Goal: Transaction & Acquisition: Purchase product/service

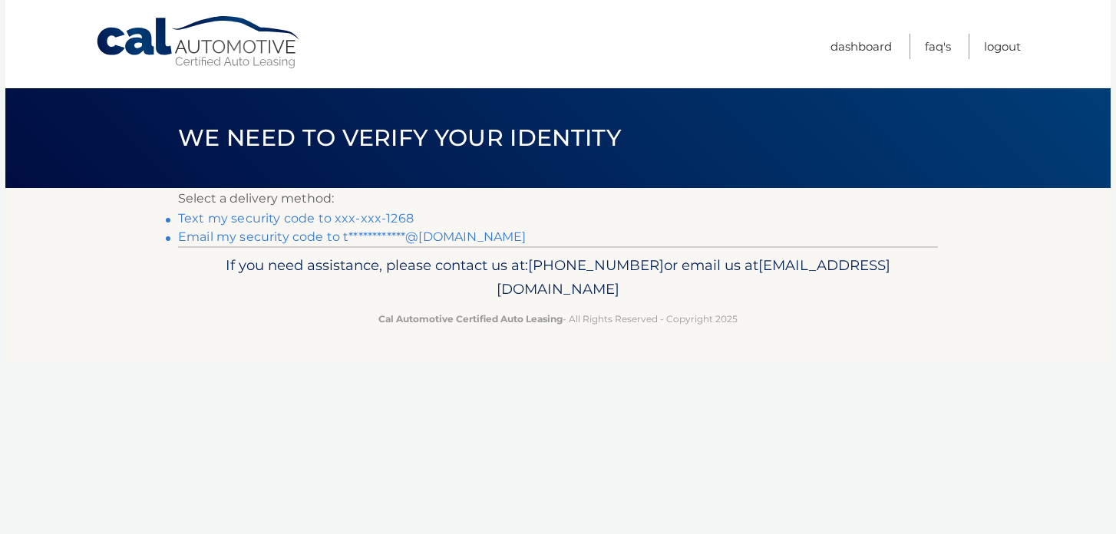
click at [326, 218] on link "Text my security code to xxx-xxx-1268" at bounding box center [296, 218] width 236 height 15
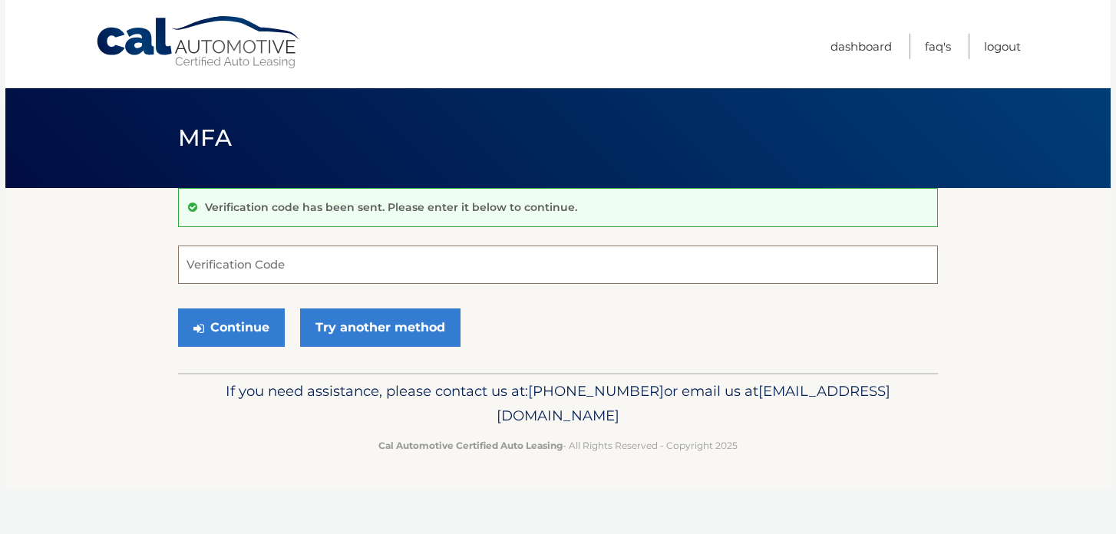
click at [284, 256] on input "Verification Code" at bounding box center [558, 265] width 760 height 38
type input "588034"
click at [208, 327] on button "Continue" at bounding box center [231, 327] width 107 height 38
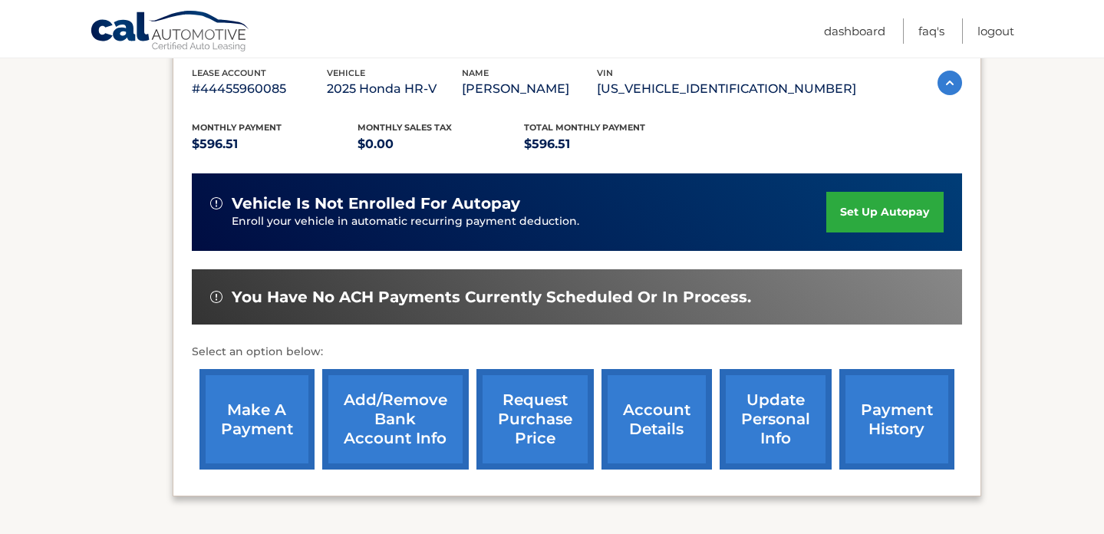
scroll to position [272, 0]
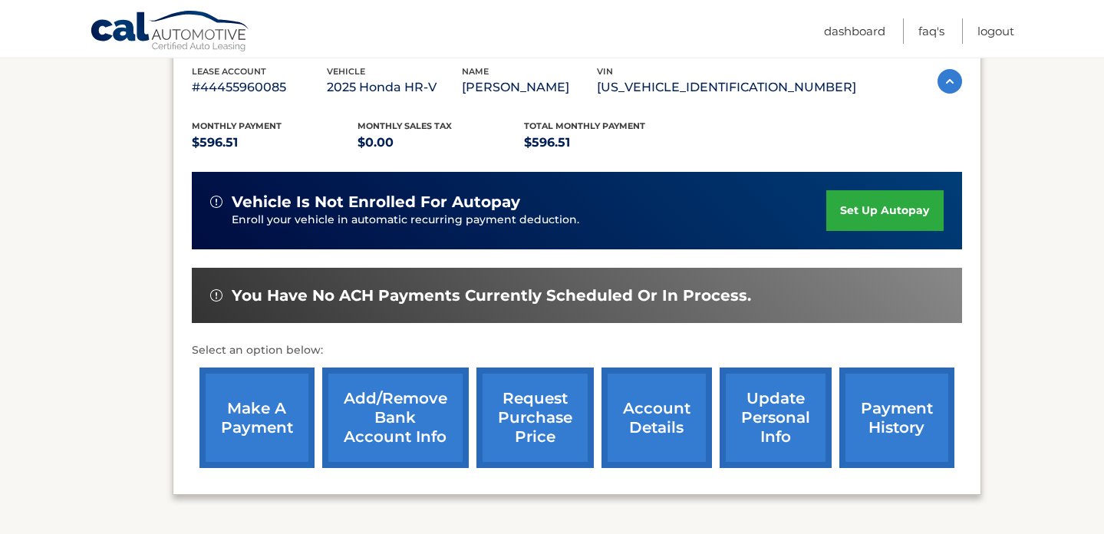
click at [225, 429] on link "make a payment" at bounding box center [257, 418] width 115 height 101
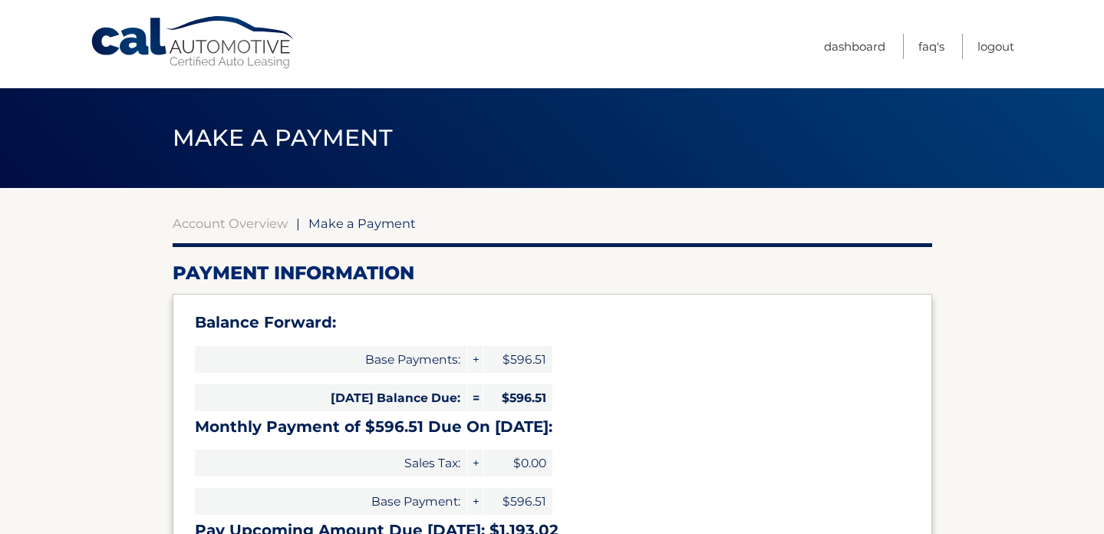
select select "Yjk1MTVhYmQtYmI2Ni00ZmJjLWE5NDUtNGJiN2Y0MjBhMzMw"
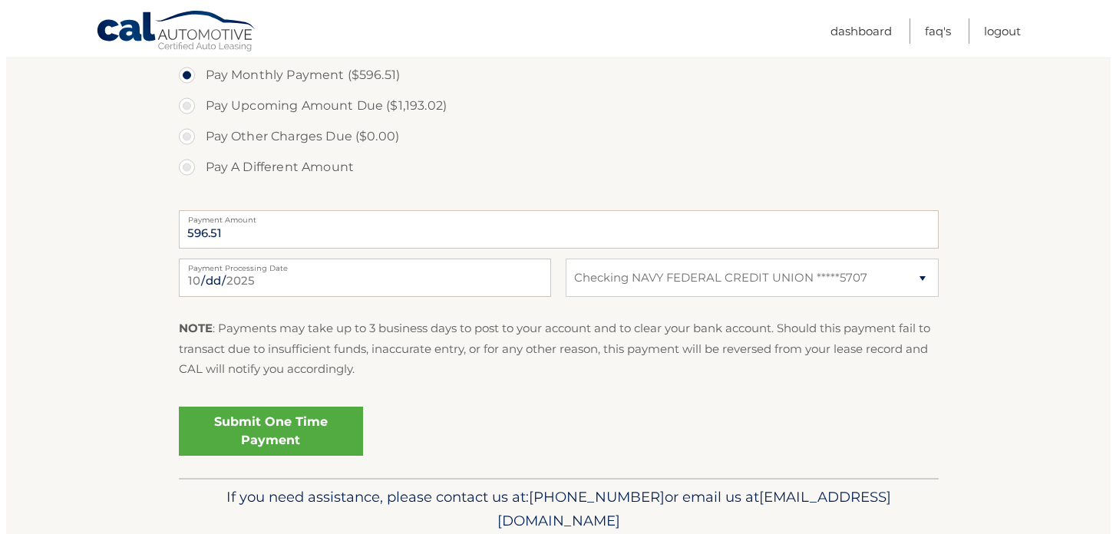
scroll to position [566, 0]
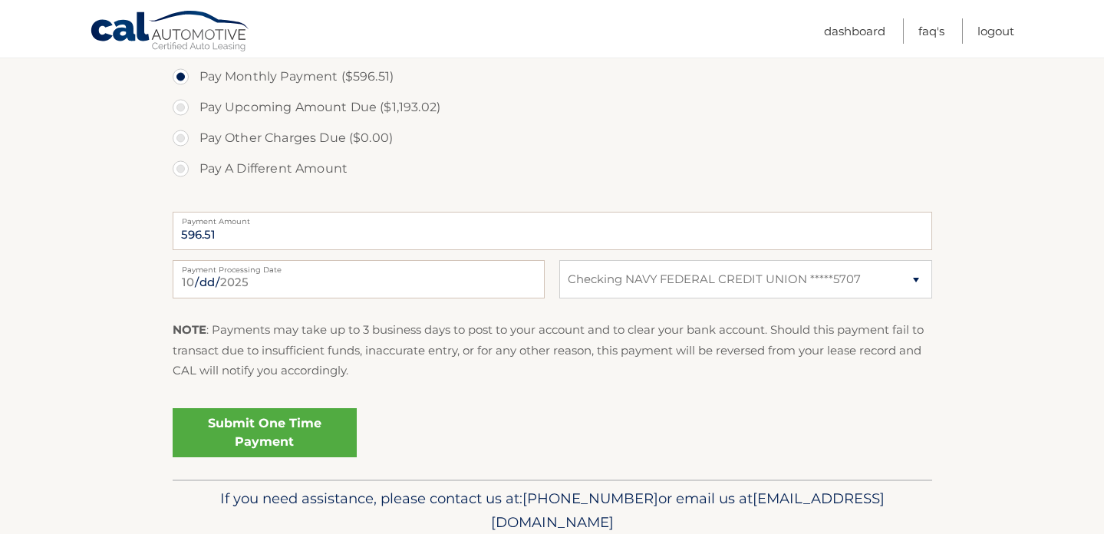
click at [252, 437] on link "Submit One Time Payment" at bounding box center [265, 432] width 184 height 49
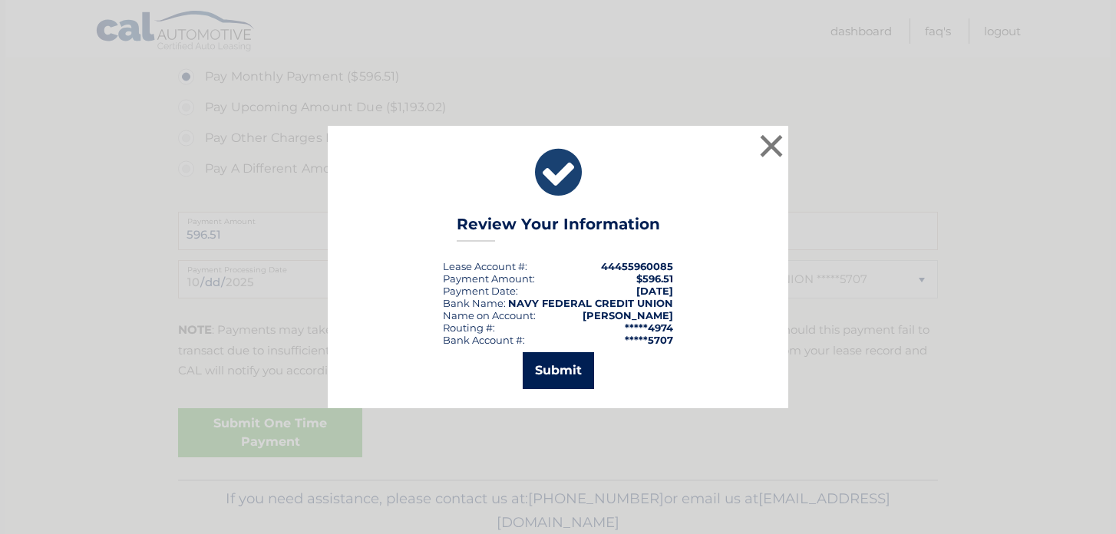
click at [549, 371] on button "Submit" at bounding box center [558, 370] width 71 height 37
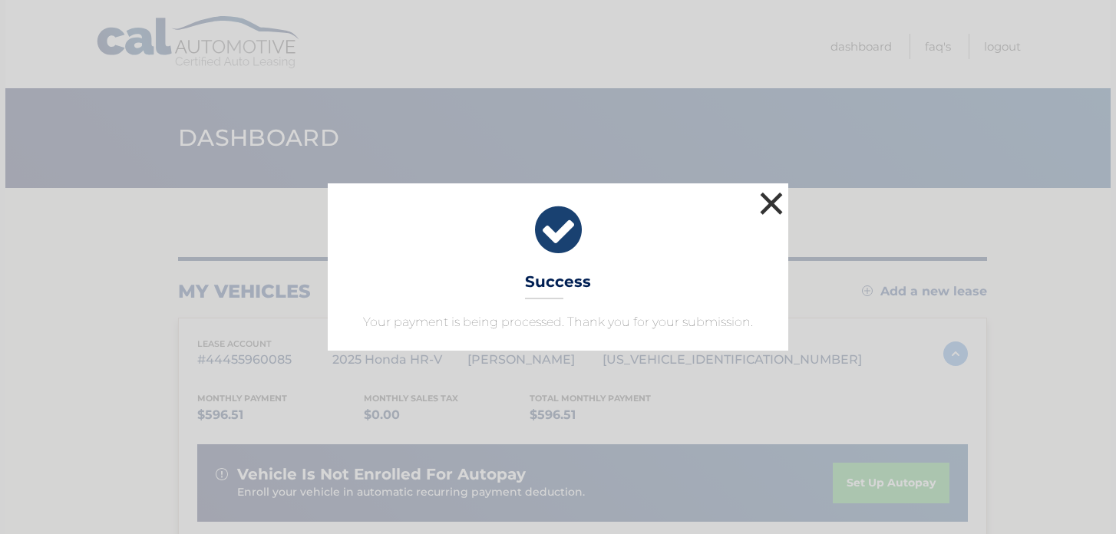
click at [770, 200] on button "×" at bounding box center [771, 203] width 31 height 31
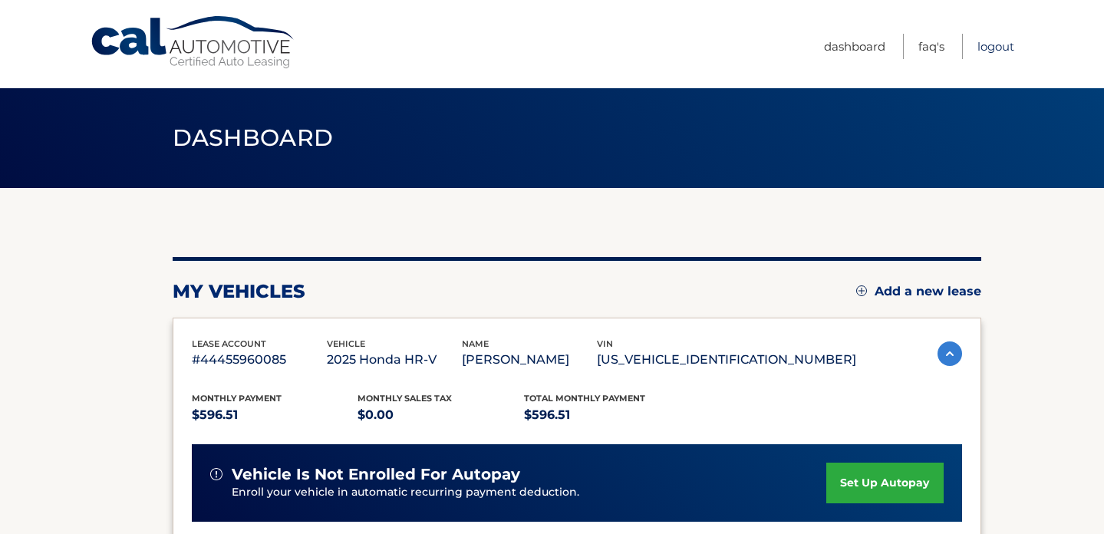
click at [1001, 48] on link "Logout" at bounding box center [996, 46] width 37 height 25
